Goal: Task Accomplishment & Management: Use online tool/utility

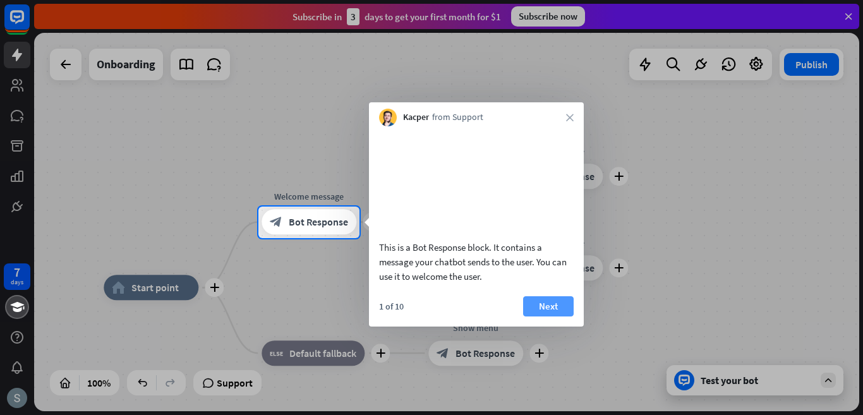
click at [553, 317] on button "Next" at bounding box center [548, 306] width 51 height 20
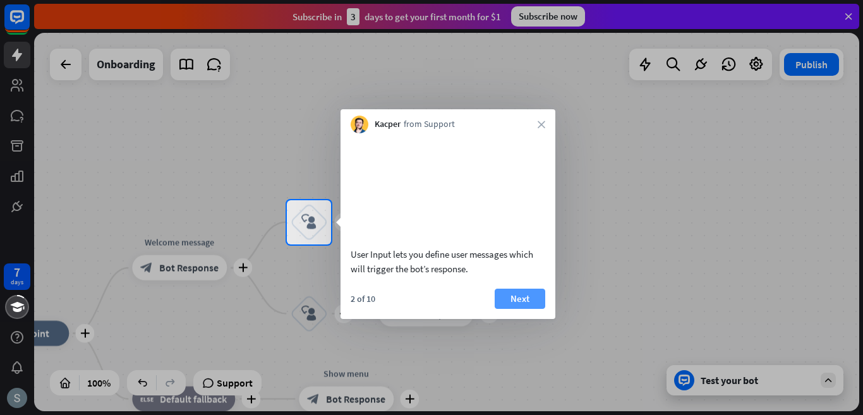
click at [521, 309] on button "Next" at bounding box center [520, 299] width 51 height 20
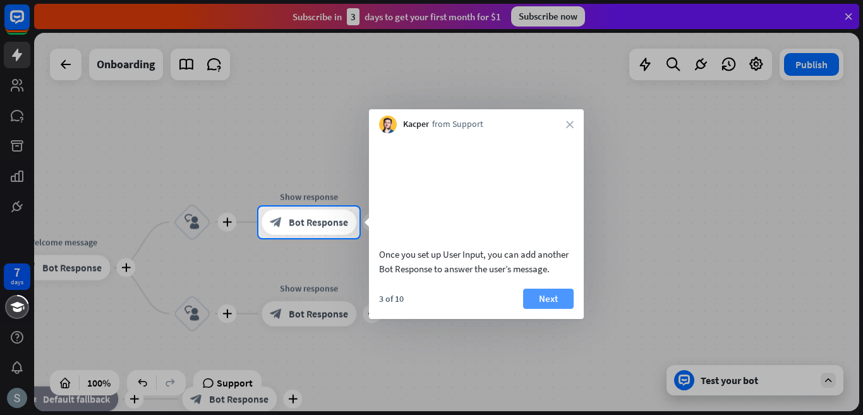
click at [552, 307] on button "Next" at bounding box center [548, 299] width 51 height 20
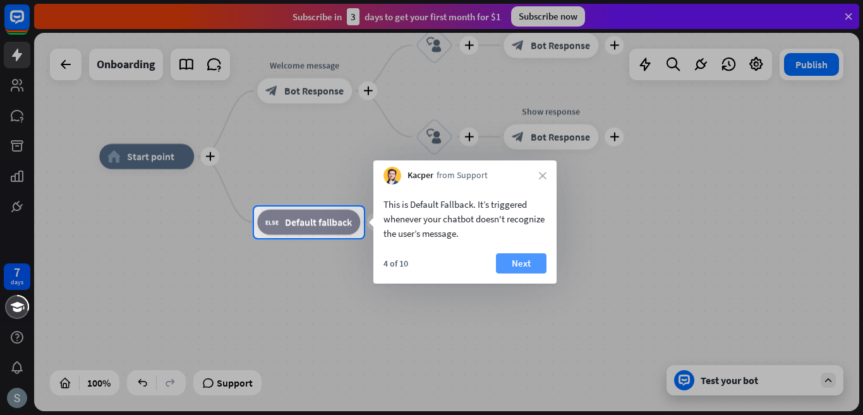
click at [507, 271] on button "Next" at bounding box center [521, 263] width 51 height 20
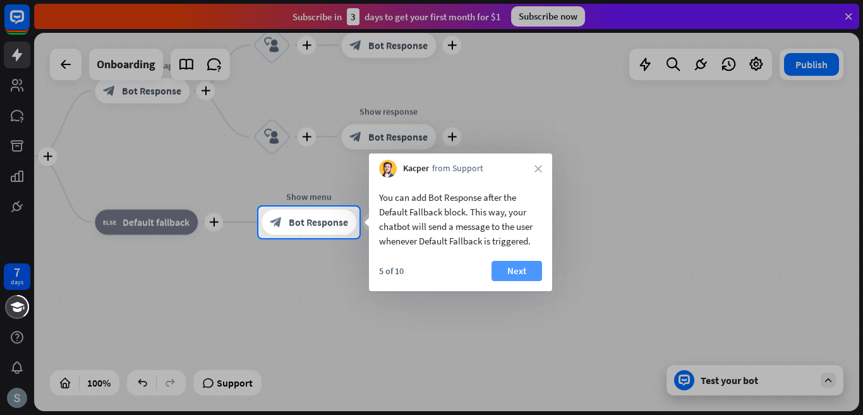
click at [519, 271] on button "Next" at bounding box center [517, 271] width 51 height 20
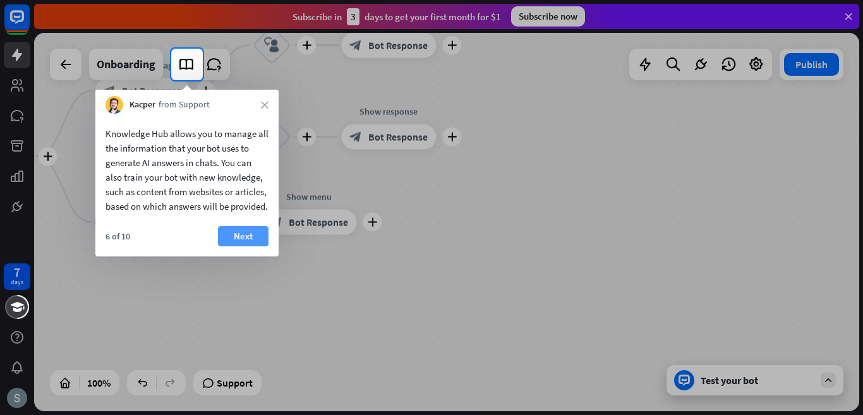
click at [240, 246] on button "Next" at bounding box center [243, 236] width 51 height 20
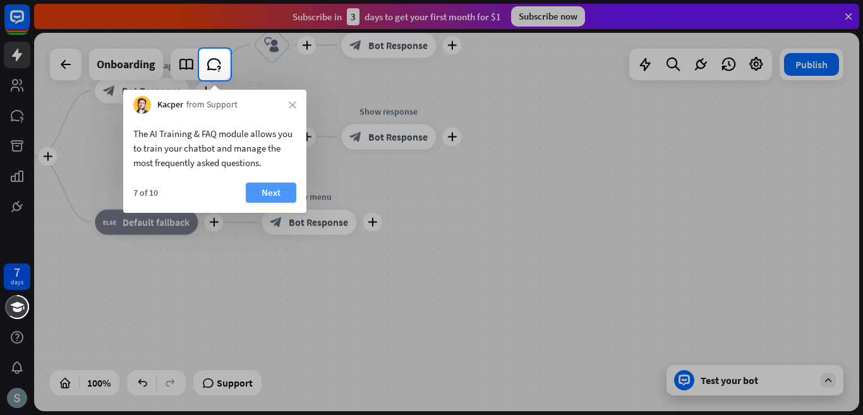
click at [279, 183] on button "Next" at bounding box center [271, 193] width 51 height 20
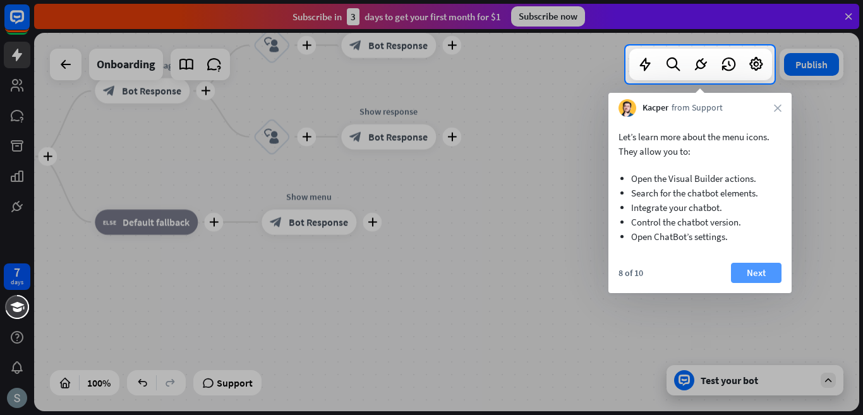
click at [776, 277] on button "Next" at bounding box center [756, 273] width 51 height 20
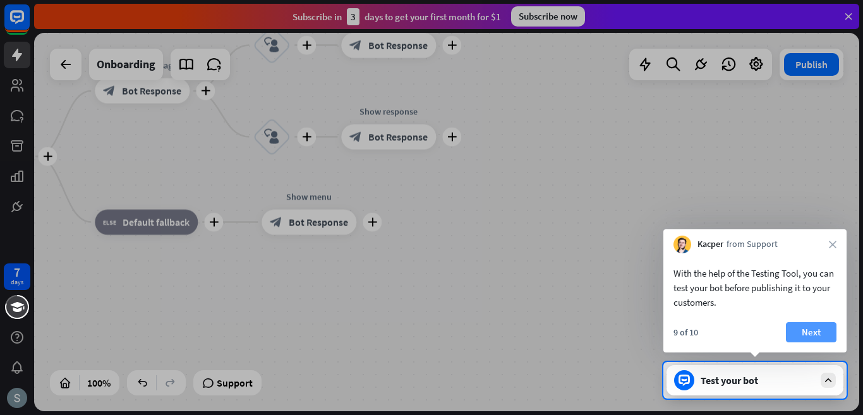
click at [810, 327] on button "Next" at bounding box center [811, 332] width 51 height 20
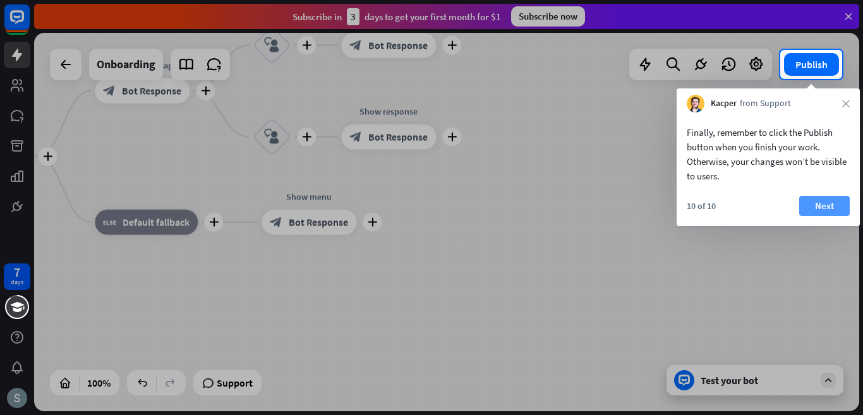
click at [810, 200] on button "Next" at bounding box center [824, 206] width 51 height 20
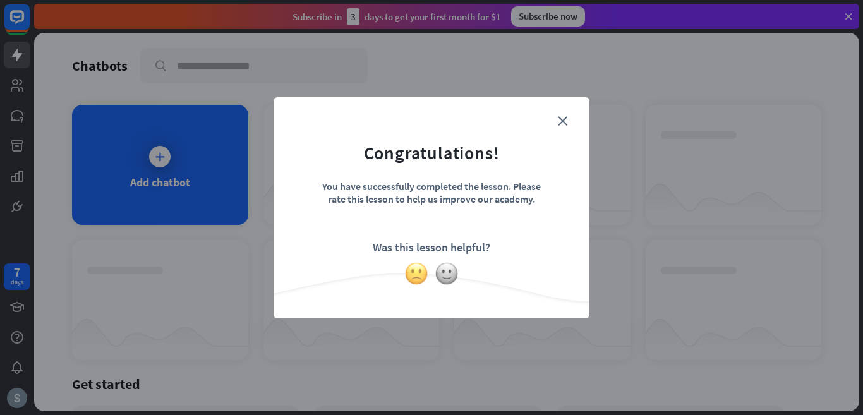
click at [423, 269] on img at bounding box center [416, 274] width 24 height 24
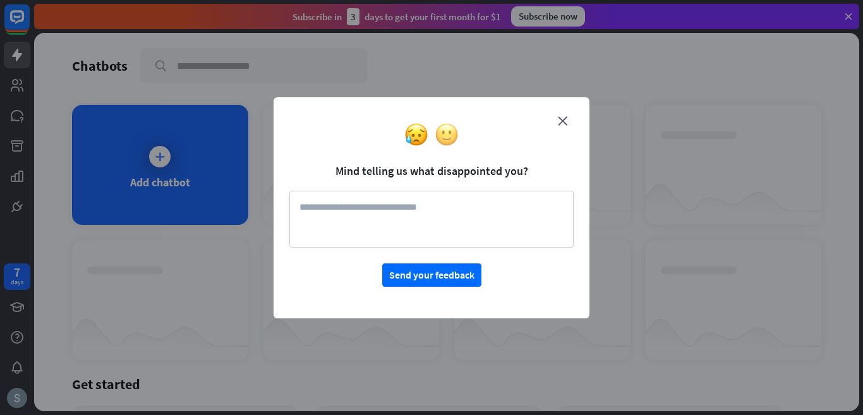
click at [448, 134] on img at bounding box center [447, 135] width 24 height 24
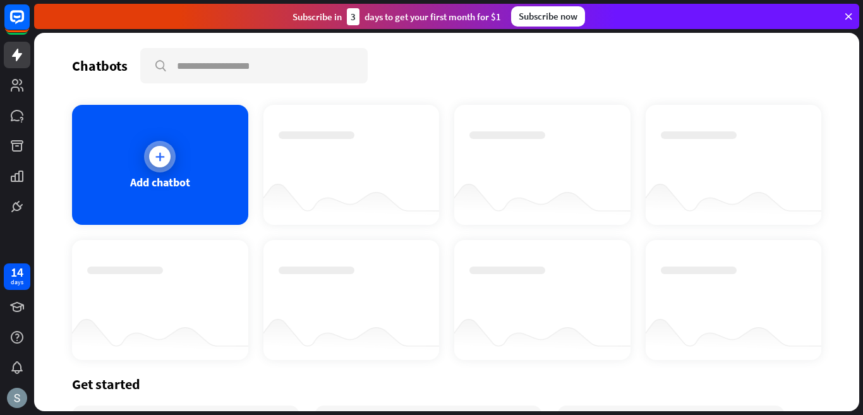
click at [168, 163] on div at bounding box center [160, 157] width 32 height 32
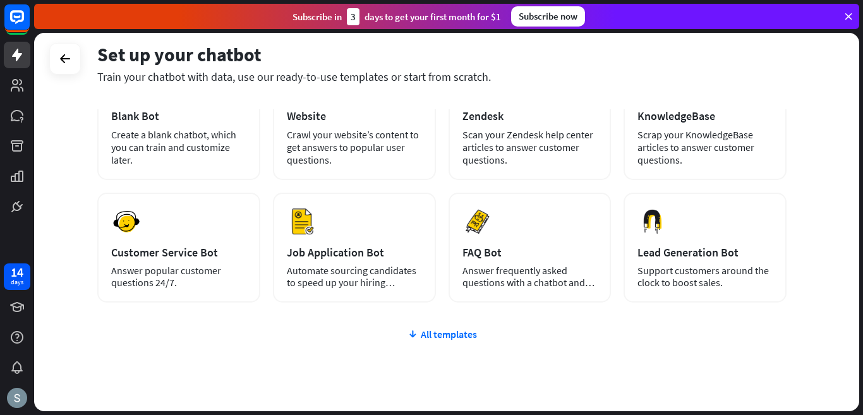
scroll to position [144, 0]
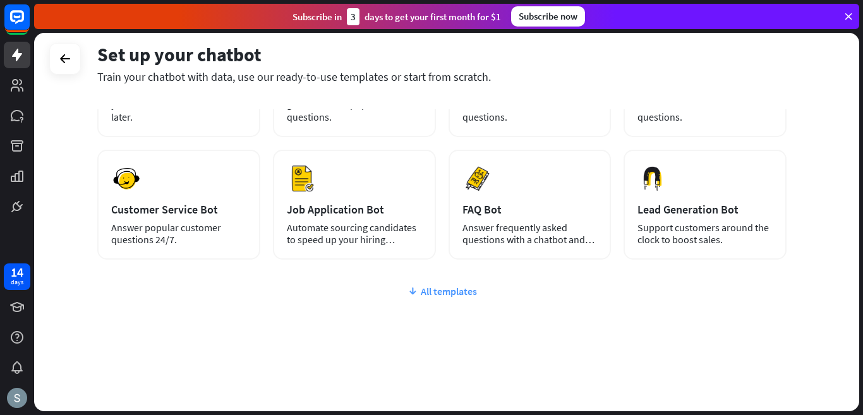
click at [445, 287] on div "All templates" at bounding box center [441, 291] width 689 height 13
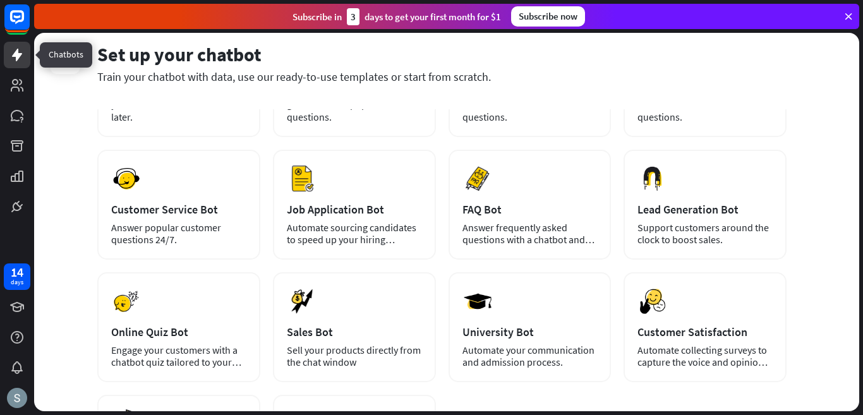
click at [13, 51] on icon at bounding box center [16, 54] width 15 height 15
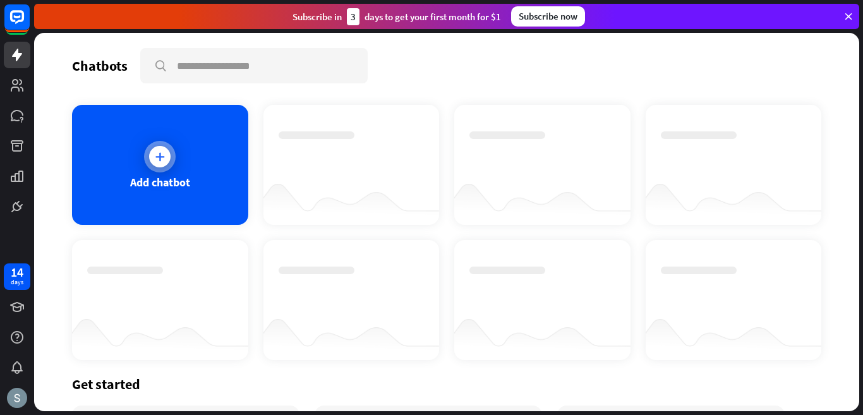
click at [169, 126] on div "Add chatbot" at bounding box center [160, 165] width 176 height 120
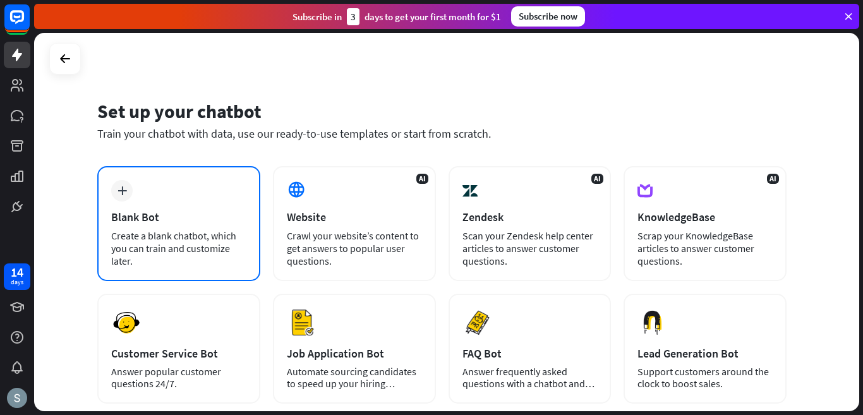
click at [233, 199] on div "plus Blank Bot Create a blank chatbot, which you can train and customize later." at bounding box center [178, 223] width 163 height 115
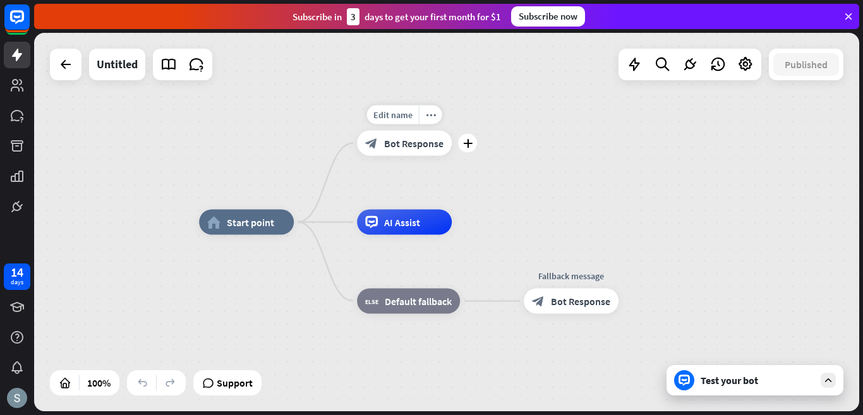
click at [429, 143] on span "Bot Response" at bounding box center [413, 143] width 59 height 13
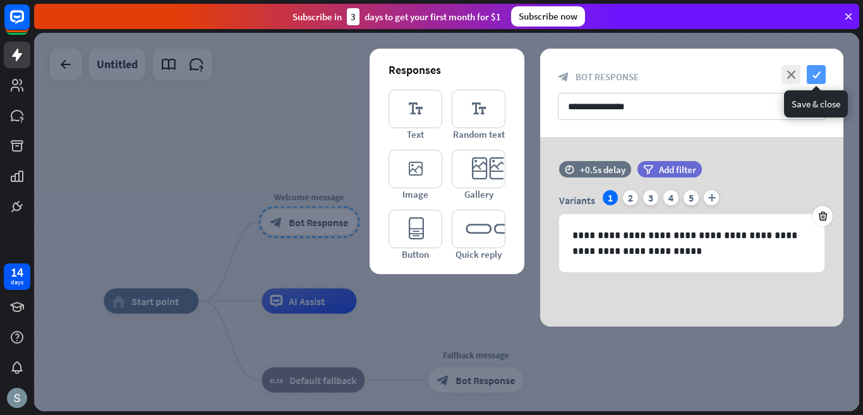
click at [812, 73] on icon "check" at bounding box center [816, 74] width 19 height 19
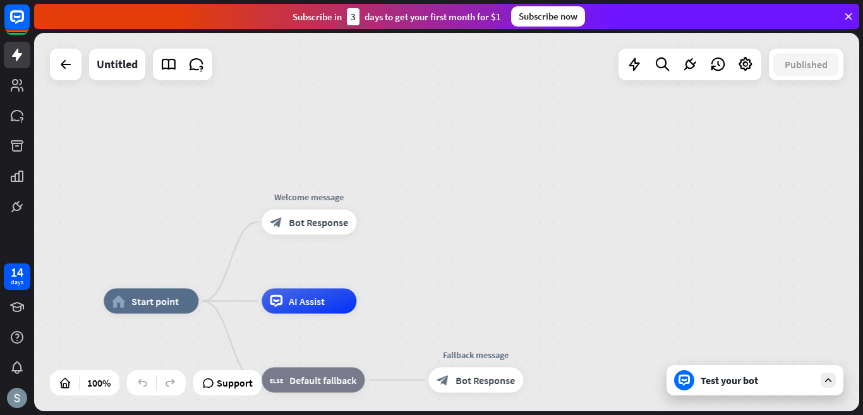
click at [533, 291] on div "home_2 Start point Welcome message block_bot_response Bot Response AI Assist bl…" at bounding box center [446, 222] width 825 height 379
click at [630, 58] on icon at bounding box center [634, 64] width 16 height 16
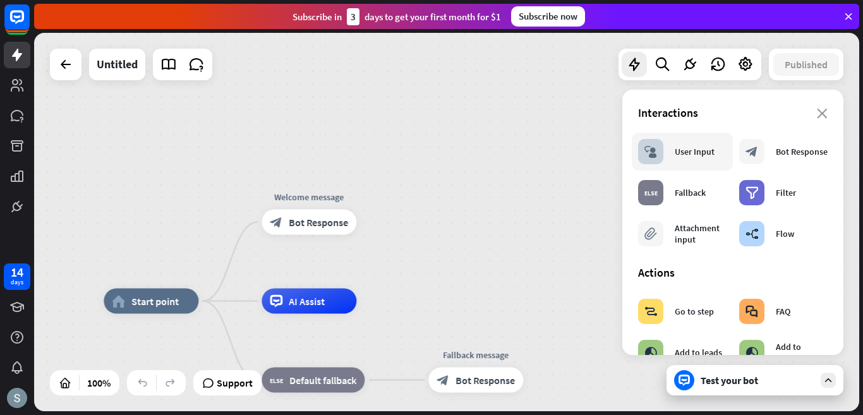
click at [704, 159] on div "block_user_input User Input" at bounding box center [676, 151] width 76 height 25
click at [817, 118] on icon "close" at bounding box center [822, 114] width 11 height 10
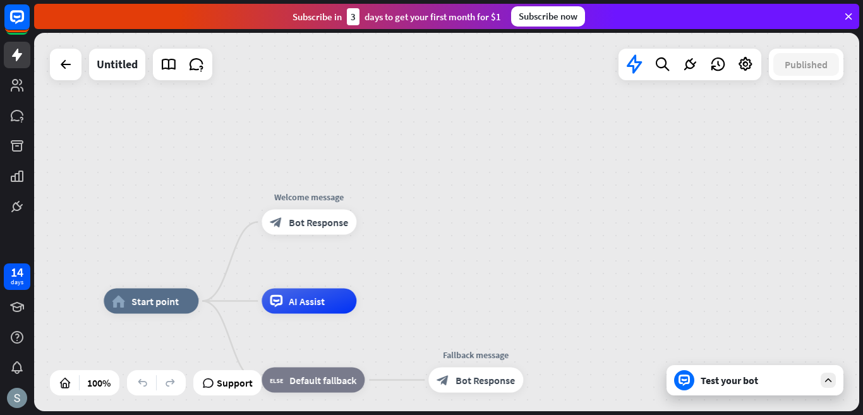
click at [812, 118] on div "home_2 Start point Welcome message block_bot_response Bot Response AI Assist bl…" at bounding box center [446, 222] width 825 height 379
click at [61, 67] on icon at bounding box center [65, 64] width 15 height 15
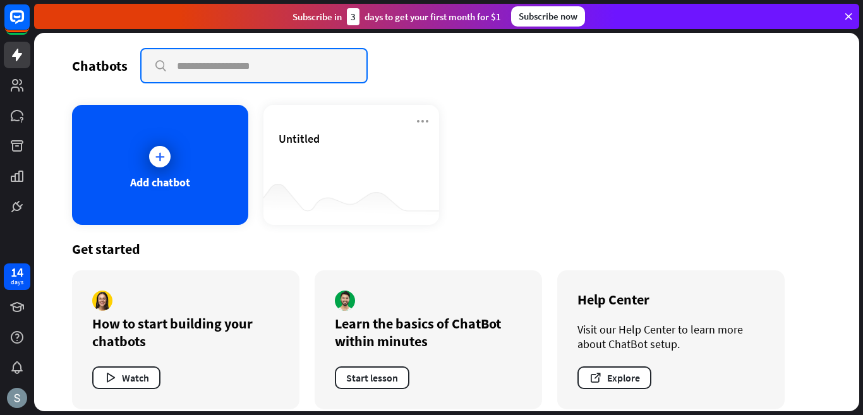
click at [220, 59] on input "text" at bounding box center [254, 65] width 225 height 33
click at [155, 65] on input "**********" at bounding box center [254, 65] width 225 height 33
click at [154, 71] on input "**********" at bounding box center [254, 65] width 225 height 33
click at [160, 68] on input "**********" at bounding box center [254, 65] width 225 height 33
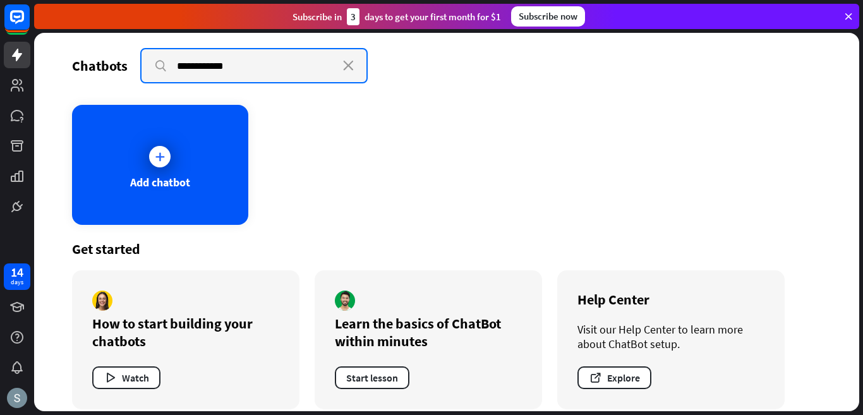
click at [160, 68] on input "**********" at bounding box center [254, 65] width 225 height 33
click at [159, 73] on input "**********" at bounding box center [254, 65] width 225 height 33
type input "**********"
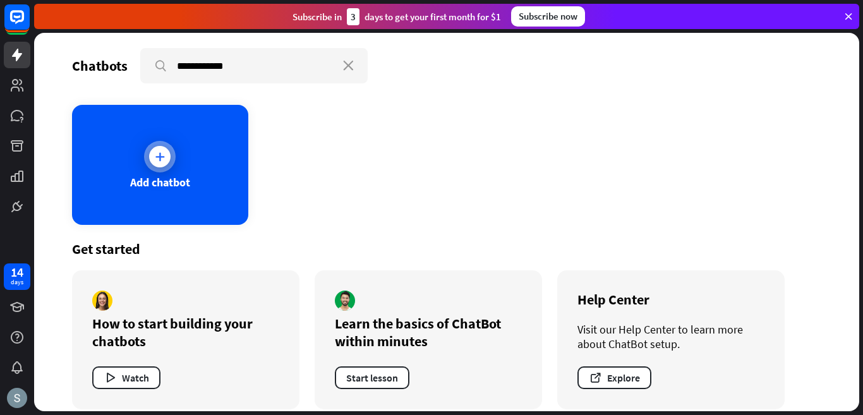
click at [175, 191] on div "Add chatbot" at bounding box center [160, 165] width 176 height 120
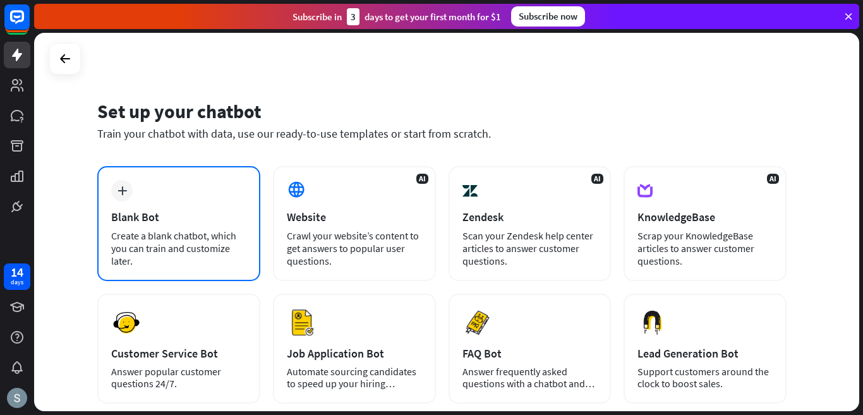
click at [162, 238] on div "Create a blank chatbot, which you can train and customize later." at bounding box center [178, 248] width 135 height 38
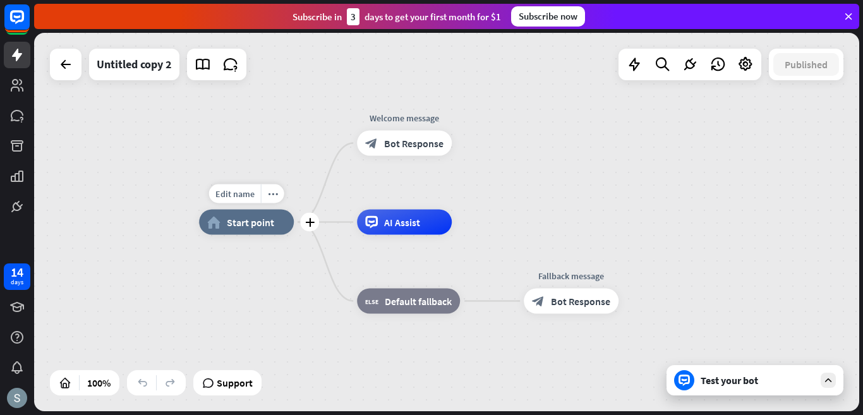
click at [257, 229] on div "home_2 Start point" at bounding box center [246, 222] width 95 height 25
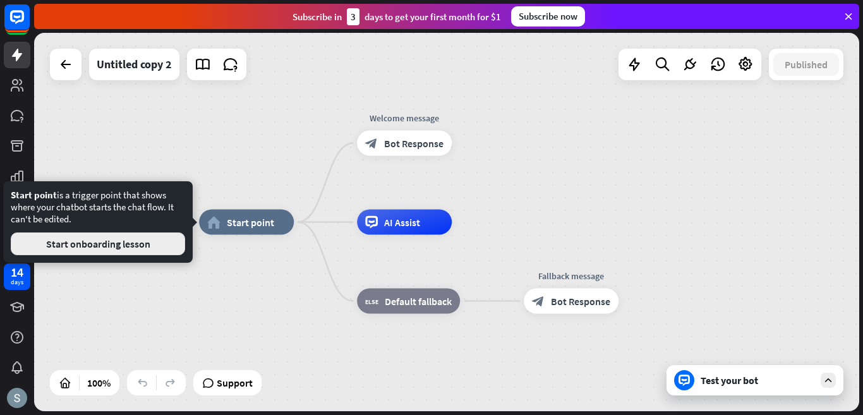
click at [152, 237] on button "Start onboarding lesson" at bounding box center [98, 244] width 174 height 23
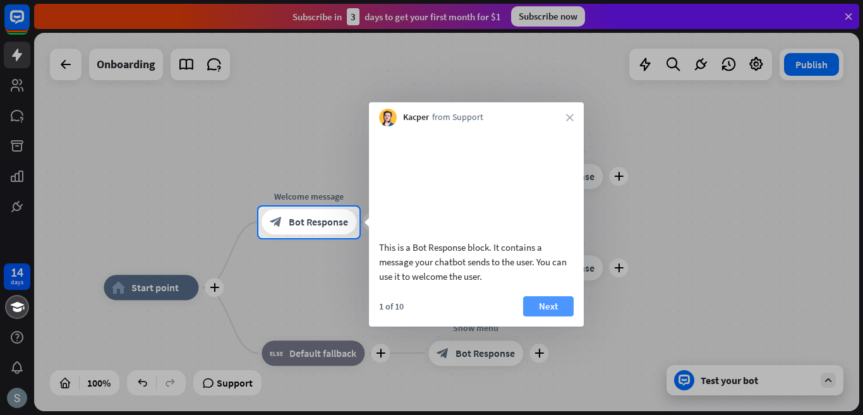
click at [559, 317] on button "Next" at bounding box center [548, 306] width 51 height 20
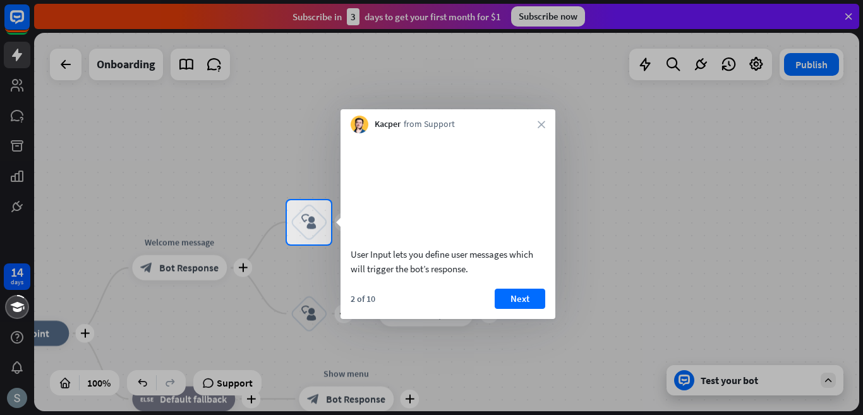
click at [543, 130] on div "Kacper from Support close" at bounding box center [448, 121] width 215 height 24
click at [538, 117] on div "Kacper from Support close" at bounding box center [448, 121] width 215 height 24
click at [542, 123] on icon "close" at bounding box center [542, 125] width 8 height 8
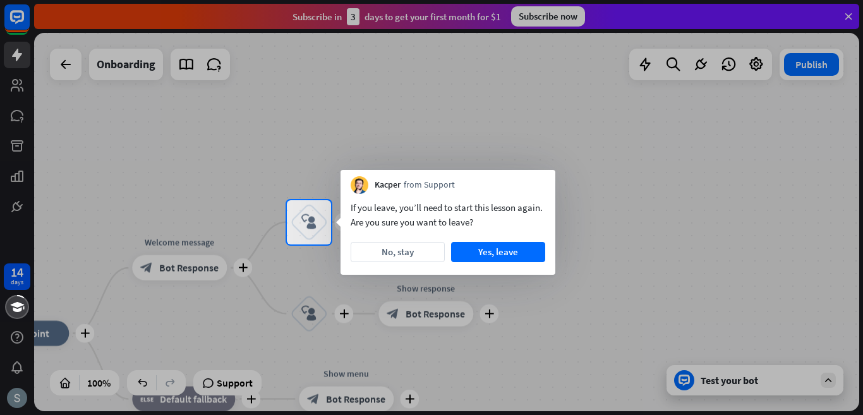
click at [712, 380] on div at bounding box center [431, 330] width 863 height 171
click at [514, 248] on button "Yes, leave" at bounding box center [498, 252] width 94 height 20
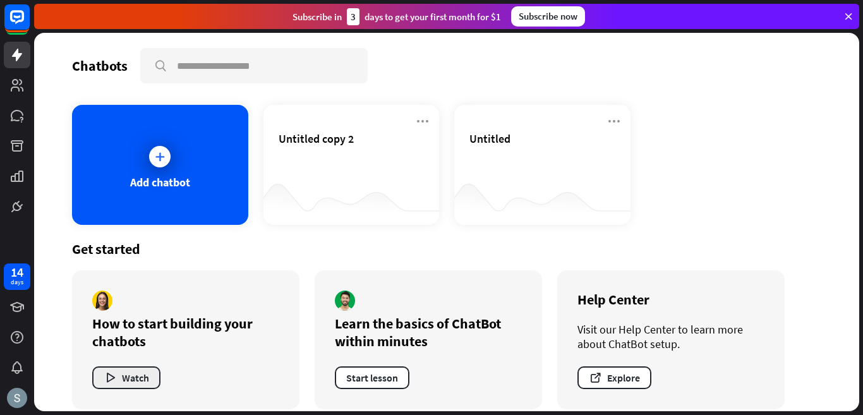
click at [113, 377] on icon "button" at bounding box center [110, 378] width 13 height 13
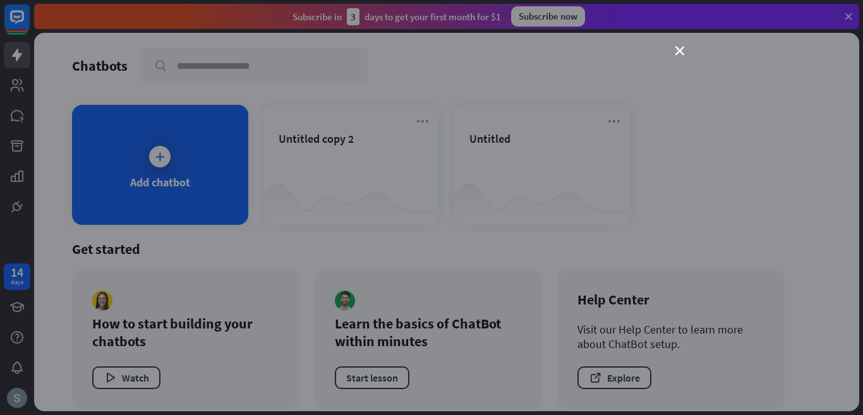
click at [662, 351] on div "close" at bounding box center [431, 207] width 863 height 415
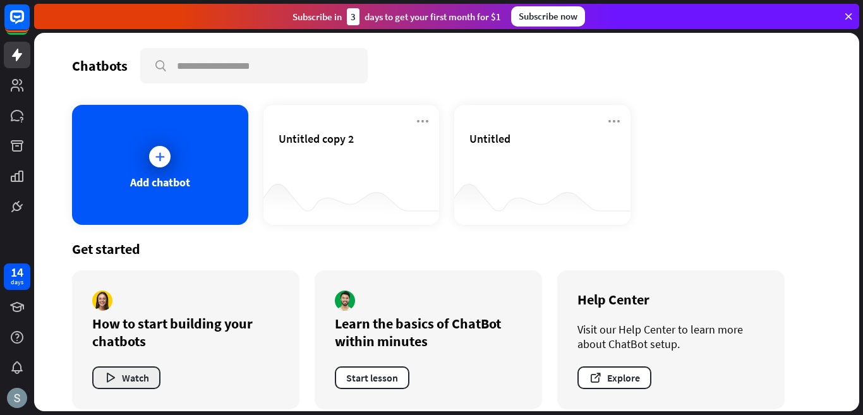
click at [140, 379] on button "Watch" at bounding box center [126, 378] width 68 height 23
click at [808, 152] on div "close" at bounding box center [431, 207] width 863 height 415
click at [370, 375] on button "Start lesson" at bounding box center [372, 378] width 75 height 23
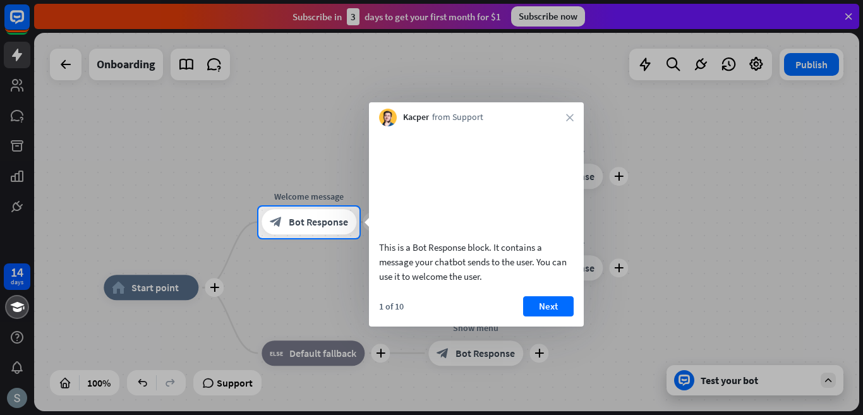
click at [570, 123] on div "Kacper from Support close" at bounding box center [476, 114] width 215 height 24
click at [569, 113] on div "Kacper from Support close" at bounding box center [476, 114] width 215 height 24
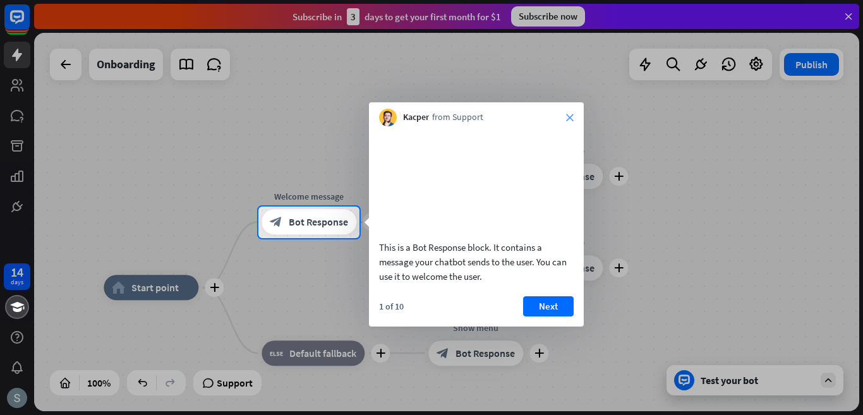
click at [567, 117] on icon "close" at bounding box center [570, 118] width 8 height 8
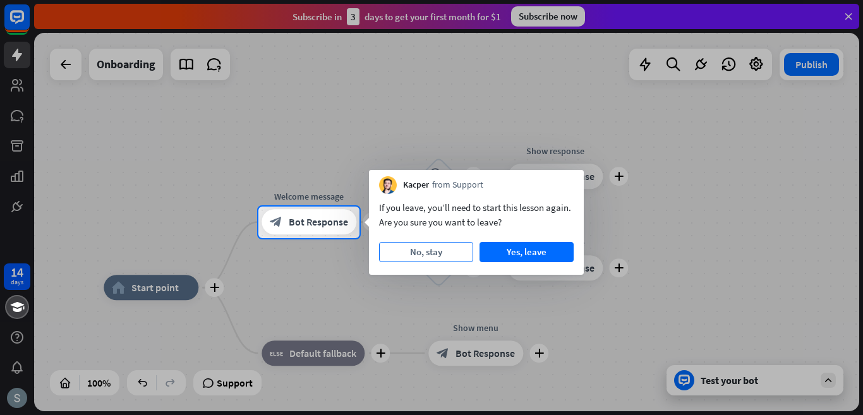
click at [427, 252] on button "No, stay" at bounding box center [426, 252] width 94 height 20
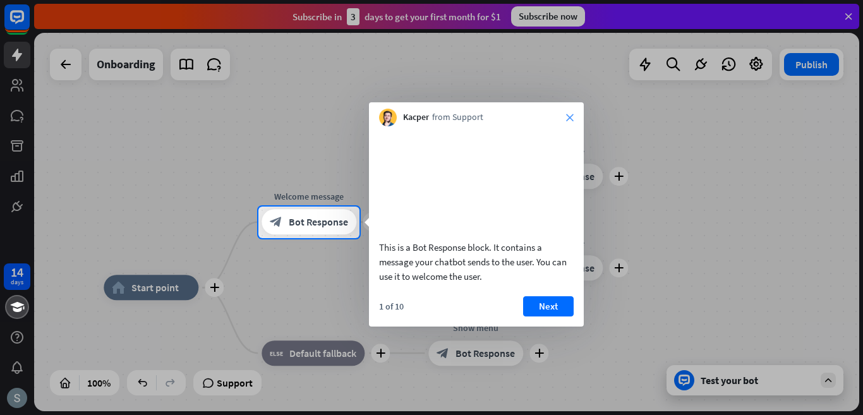
click at [570, 116] on icon "close" at bounding box center [570, 118] width 8 height 8
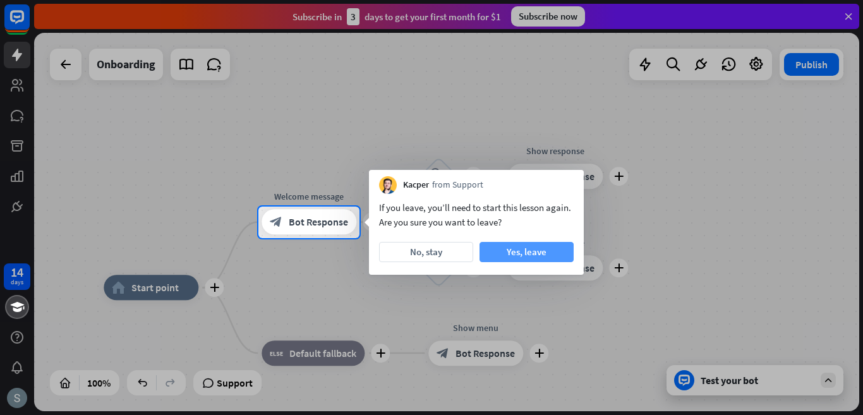
click at [519, 248] on button "Yes, leave" at bounding box center [527, 252] width 94 height 20
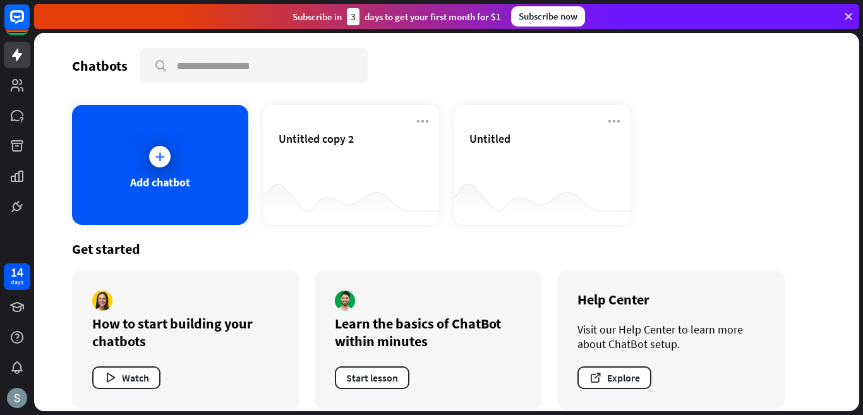
click at [412, 337] on div "Learn the basics of ChatBot within minutes" at bounding box center [428, 332] width 187 height 35
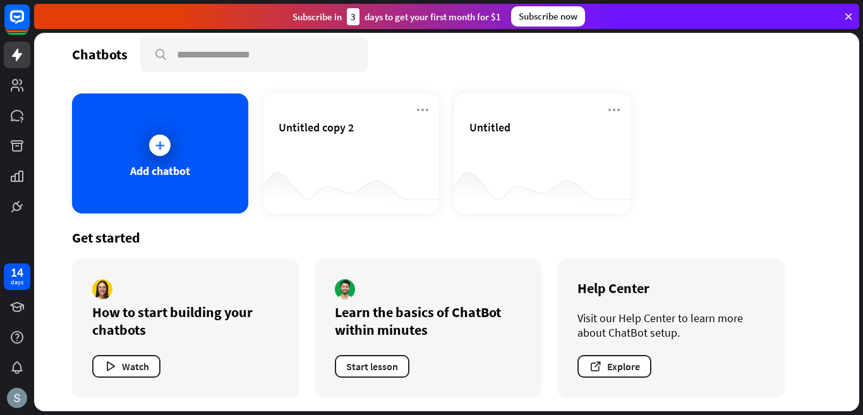
scroll to position [13, 0]
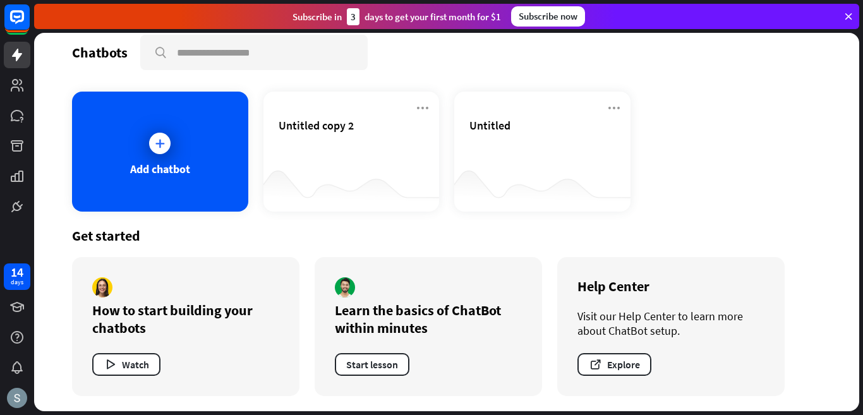
click at [653, 275] on div "Help Center Visit our Help Center to learn more about ChatBot setup. Explore" at bounding box center [670, 326] width 227 height 139
drag, startPoint x: 617, startPoint y: 376, endPoint x: 632, endPoint y: 382, distance: 16.4
click at [632, 382] on div "Help Center Visit our Help Center to learn more about ChatBot setup. Explore" at bounding box center [670, 326] width 227 height 139
click at [631, 358] on button "Explore" at bounding box center [615, 364] width 74 height 23
